Goal: Task Accomplishment & Management: Manage account settings

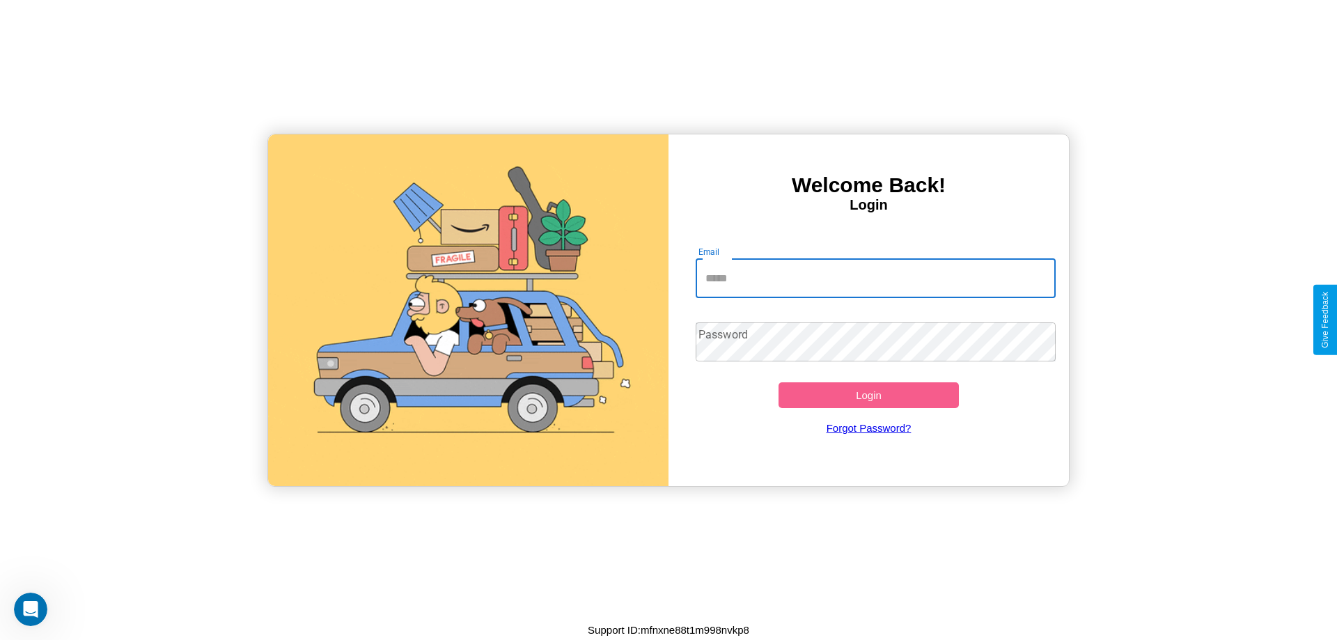
click at [875, 278] on input "Email" at bounding box center [875, 278] width 361 height 39
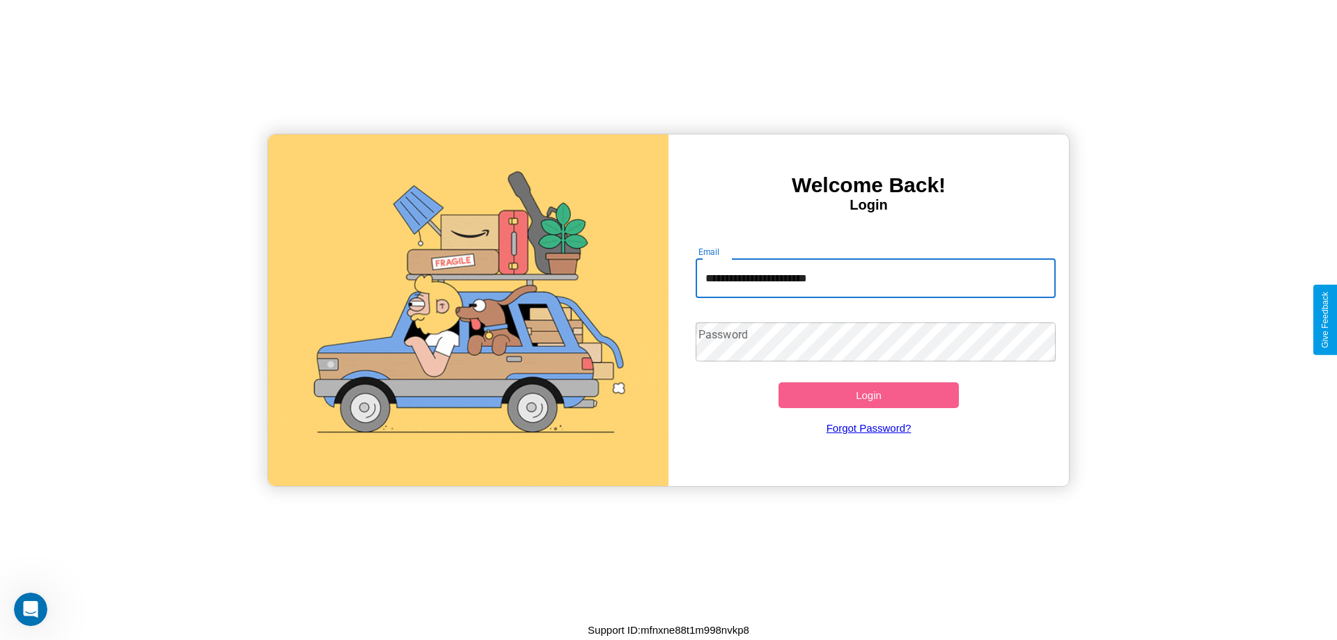
type input "**********"
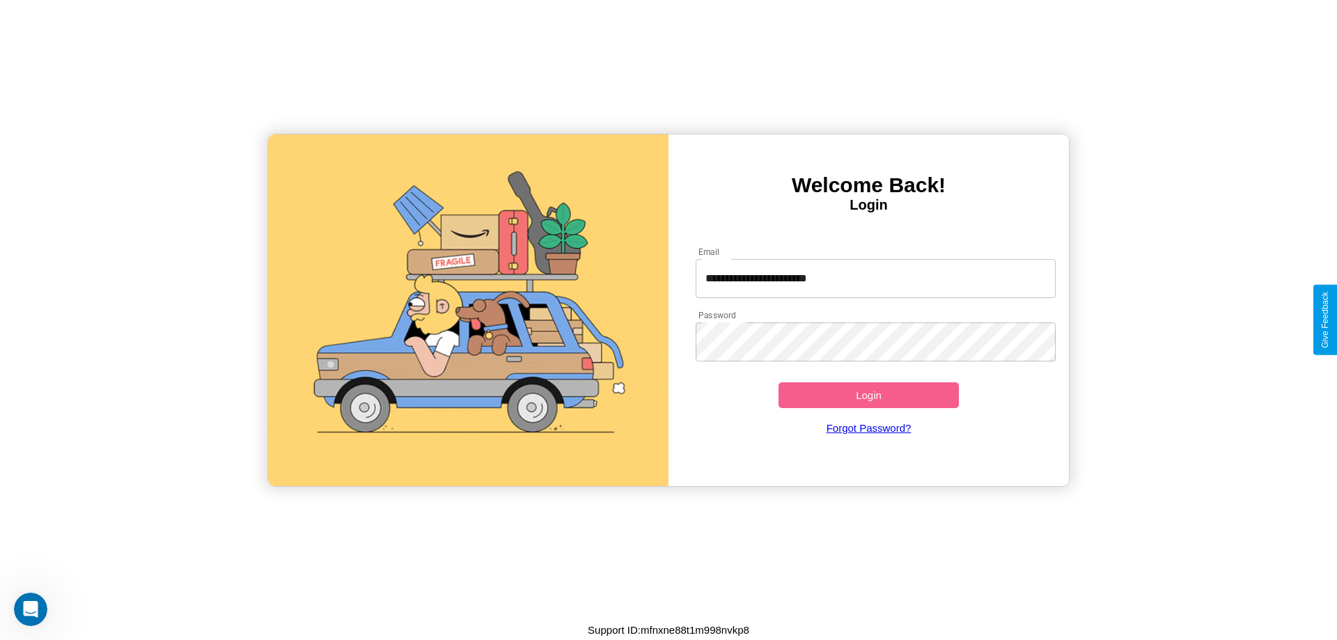
click at [868, 395] on button "Login" at bounding box center [868, 395] width 180 height 26
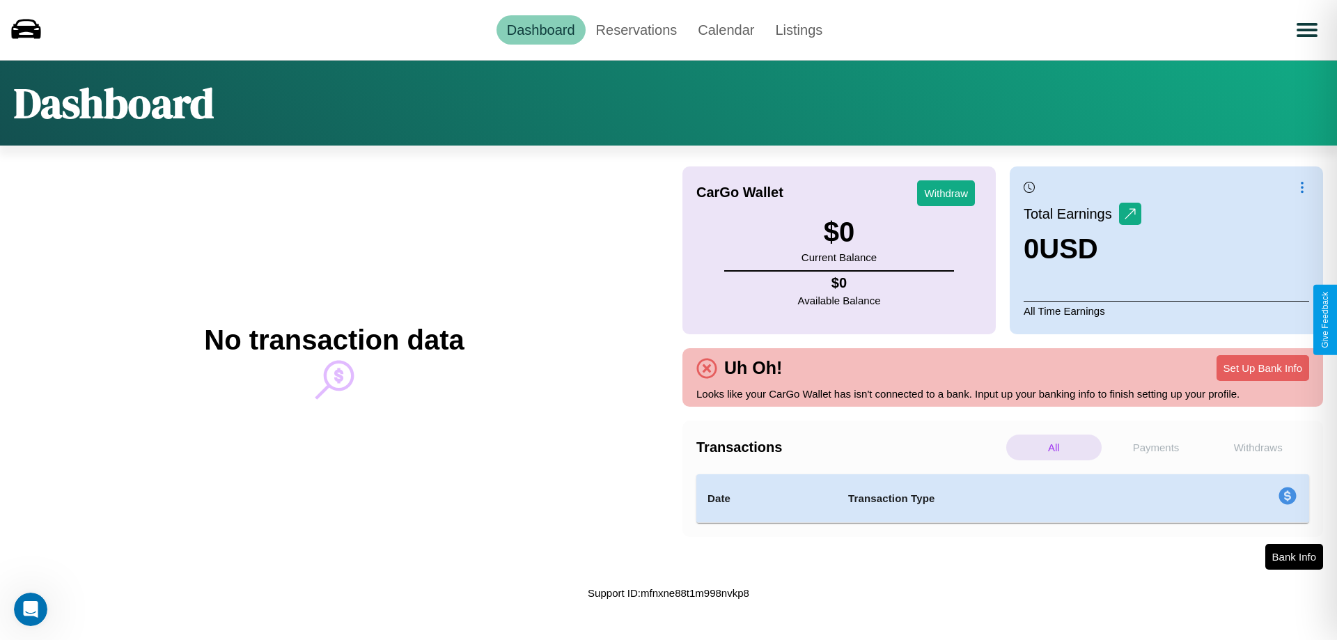
click at [1257, 447] on p "Withdraws" at bounding box center [1257, 447] width 95 height 26
click at [1156, 447] on p "Payments" at bounding box center [1155, 447] width 95 height 26
click at [636, 29] on link "Reservations" at bounding box center [636, 29] width 102 height 29
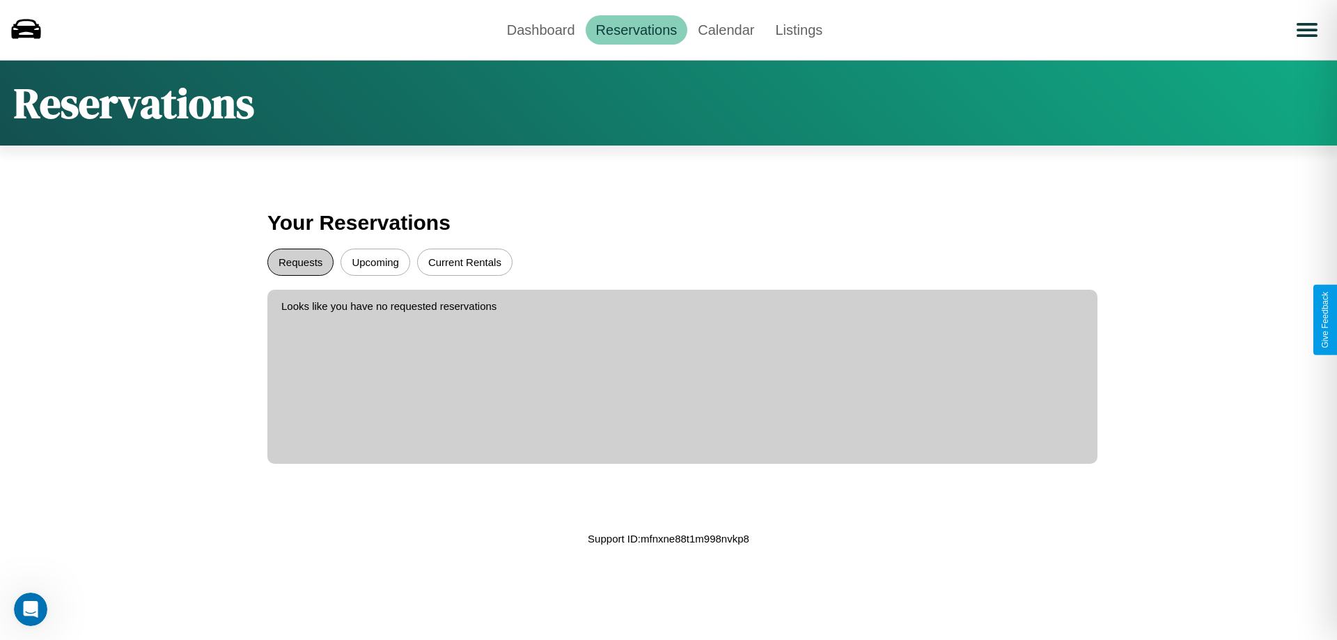
click at [300, 262] on button "Requests" at bounding box center [300, 262] width 66 height 27
click at [375, 262] on button "Upcoming" at bounding box center [375, 262] width 70 height 27
click at [464, 262] on button "Current Rentals" at bounding box center [464, 262] width 95 height 27
